Goal: Find specific page/section: Find specific page/section

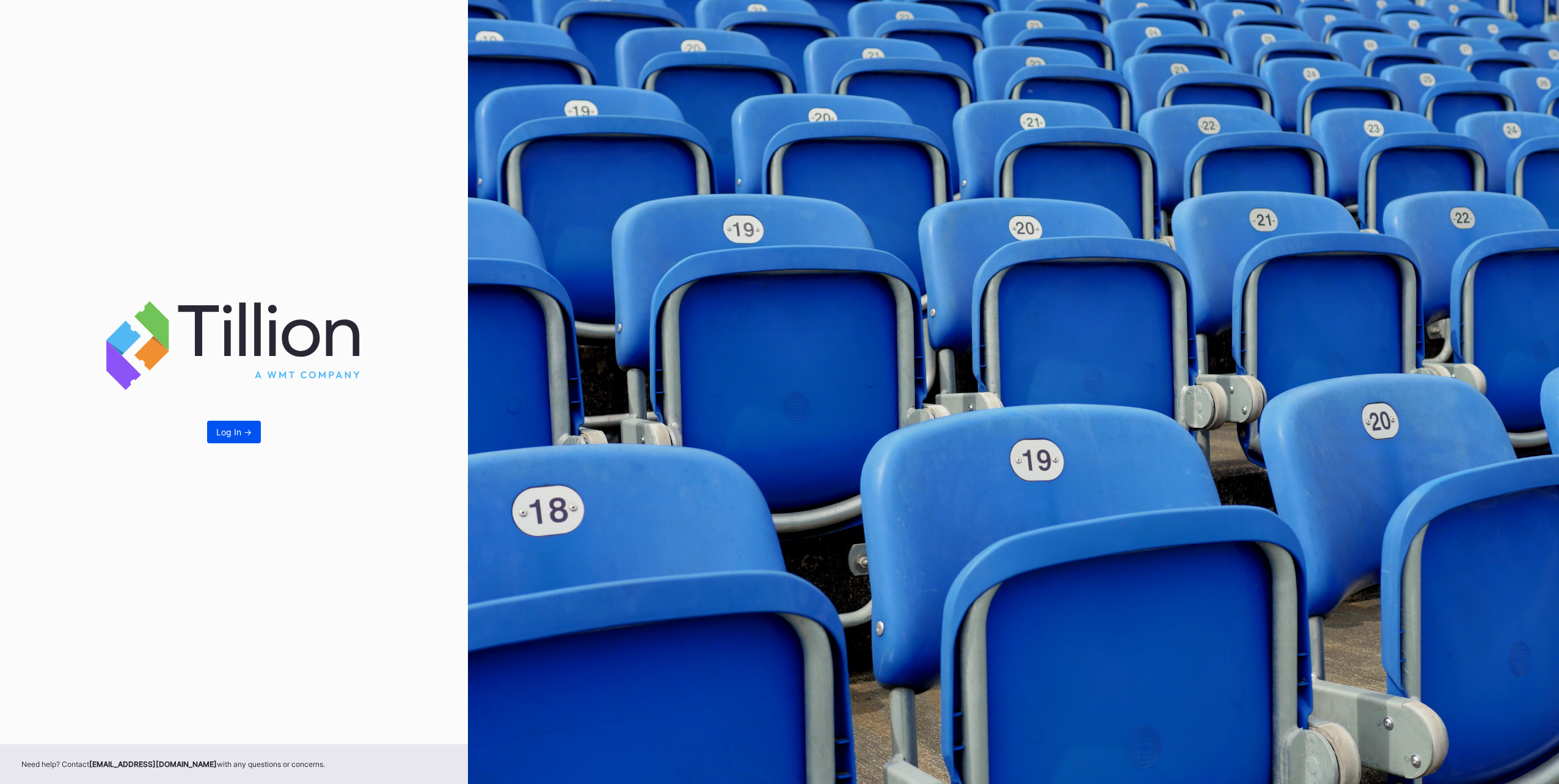
click at [235, 427] on div "Log In ->" at bounding box center [234, 432] width 35 height 11
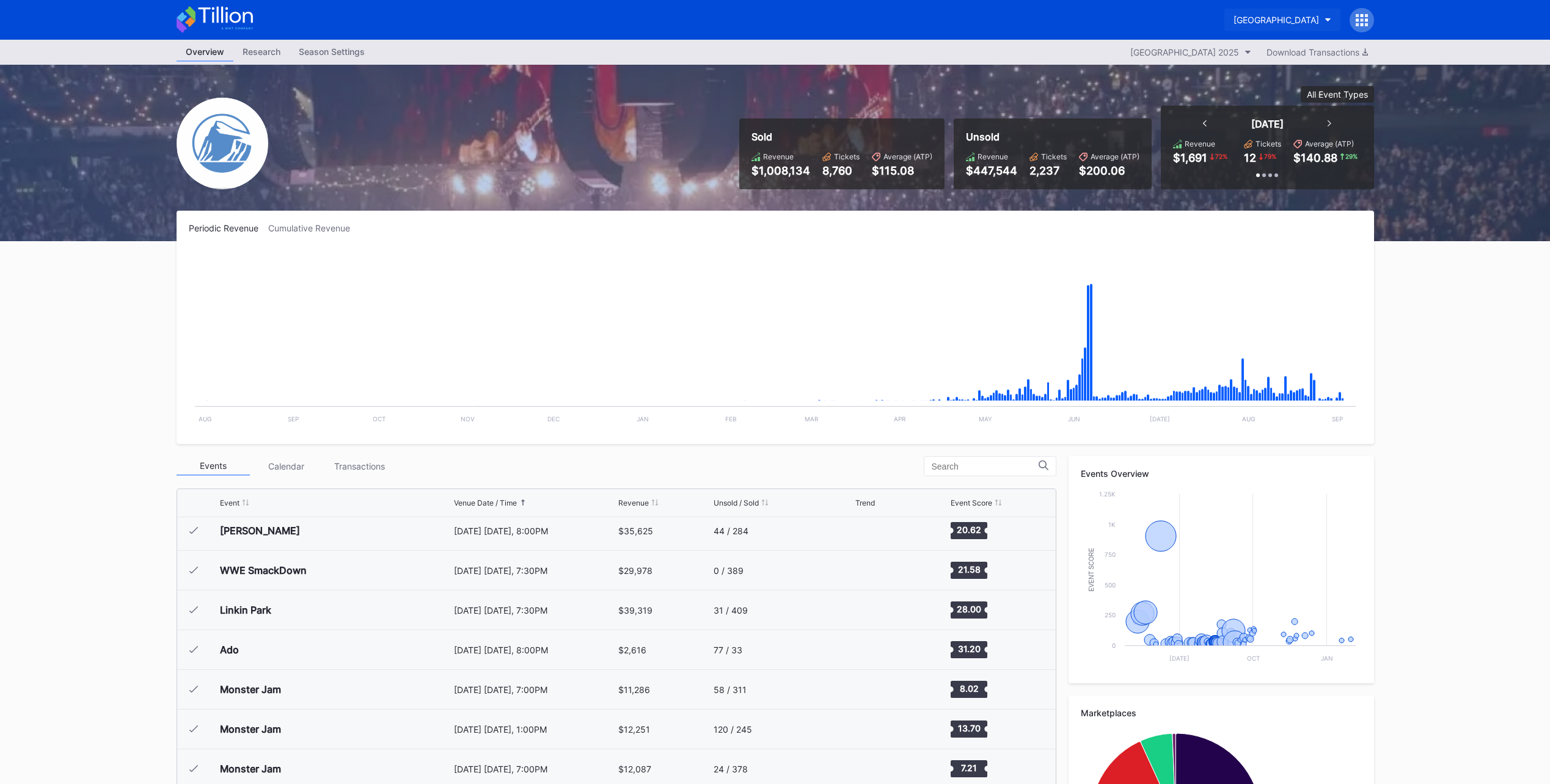
click at [1280, 17] on div "[GEOGRAPHIC_DATA]" at bounding box center [1276, 19] width 85 height 11
click at [1229, 70] on div "NJ Devils Hockey Secondary" at bounding box center [1264, 77] width 143 height 23
